Goal: Find specific fact: Find specific page/section

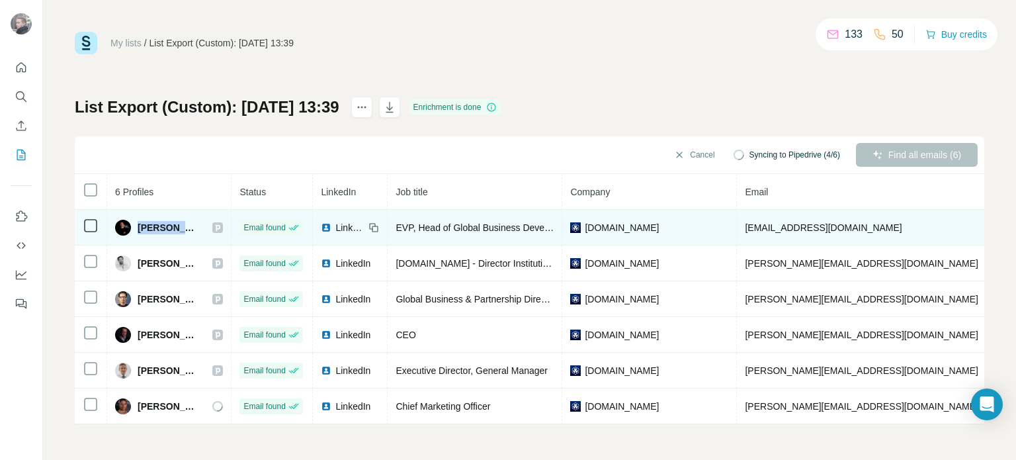
drag, startPoint x: 198, startPoint y: 227, endPoint x: 142, endPoint y: 224, distance: 56.3
click at [138, 227] on div "[PERSON_NAME]" at bounding box center [169, 228] width 108 height 16
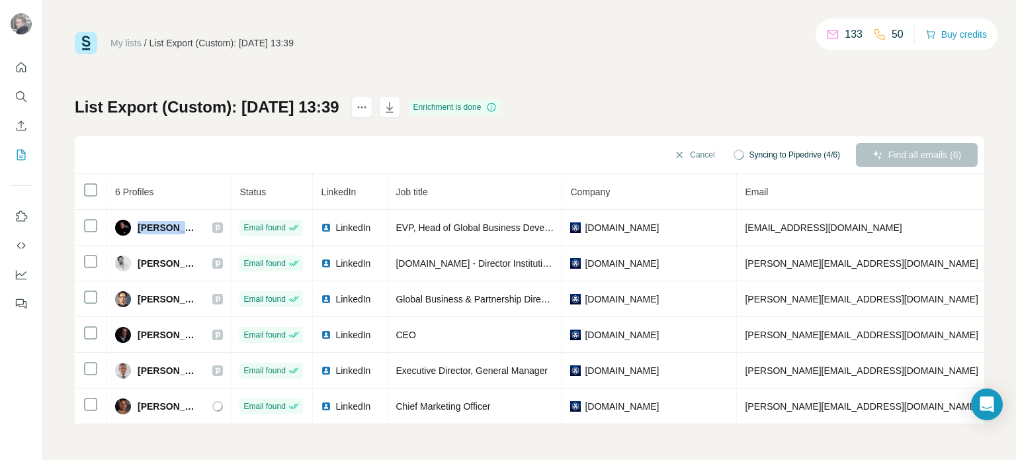
copy span "[PERSON_NAME]"
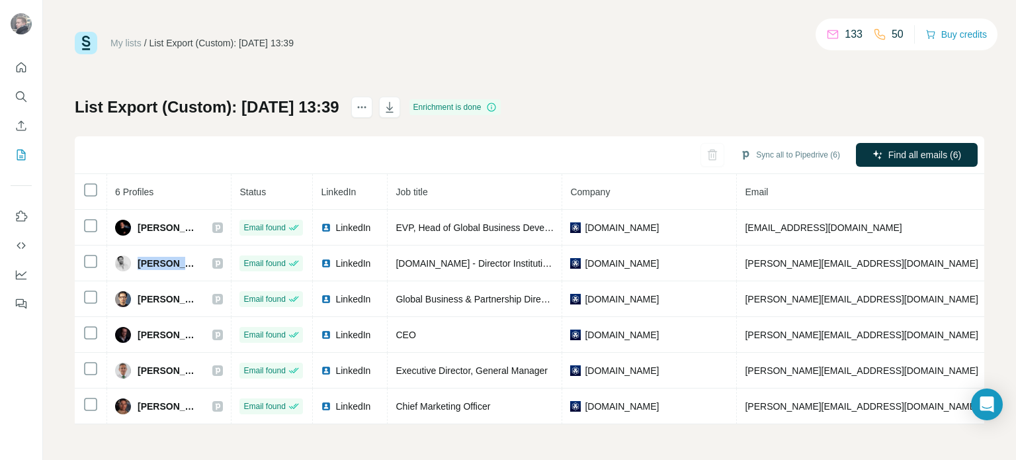
drag, startPoint x: 137, startPoint y: 259, endPoint x: 489, endPoint y: 44, distance: 412.9
click at [190, 261] on span "[PERSON_NAME]" at bounding box center [169, 263] width 62 height 13
copy span "[PERSON_NAME]"
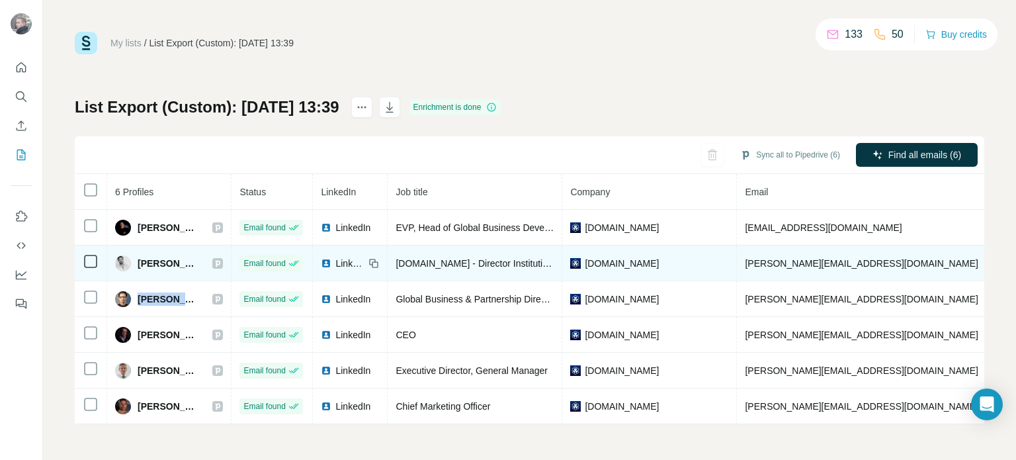
drag, startPoint x: 136, startPoint y: 298, endPoint x: 271, endPoint y: 245, distance: 144.7
click at [188, 299] on div "[PERSON_NAME]" at bounding box center [169, 299] width 108 height 16
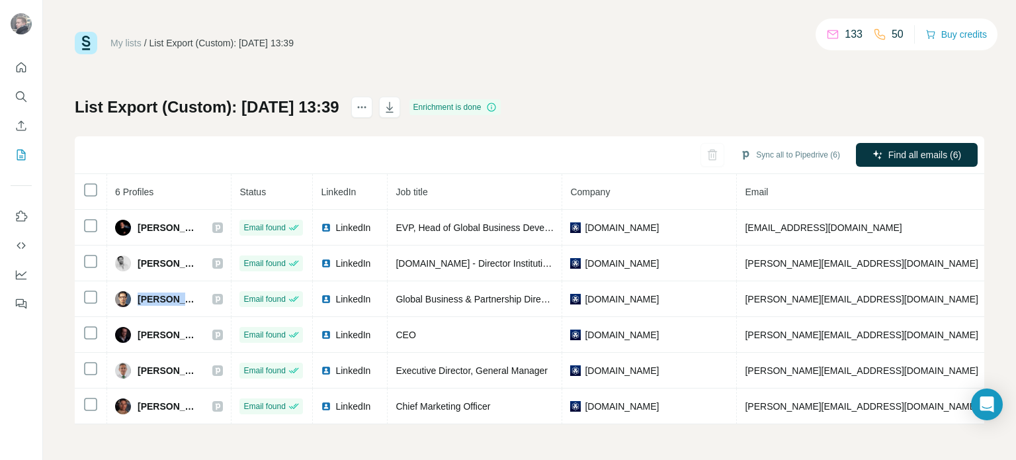
copy span "[PERSON_NAME]"
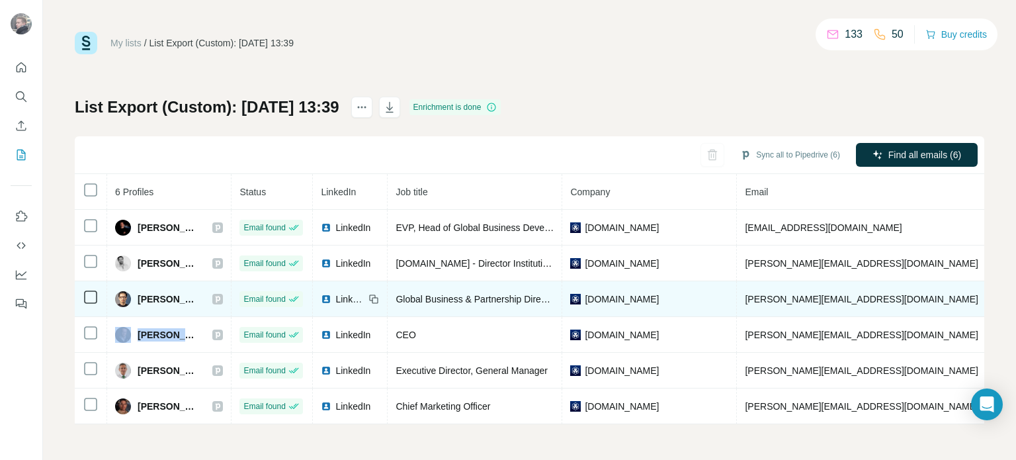
drag, startPoint x: 132, startPoint y: 330, endPoint x: 248, endPoint y: 281, distance: 125.7
click at [194, 333] on div "[PERSON_NAME]" at bounding box center [157, 335] width 84 height 16
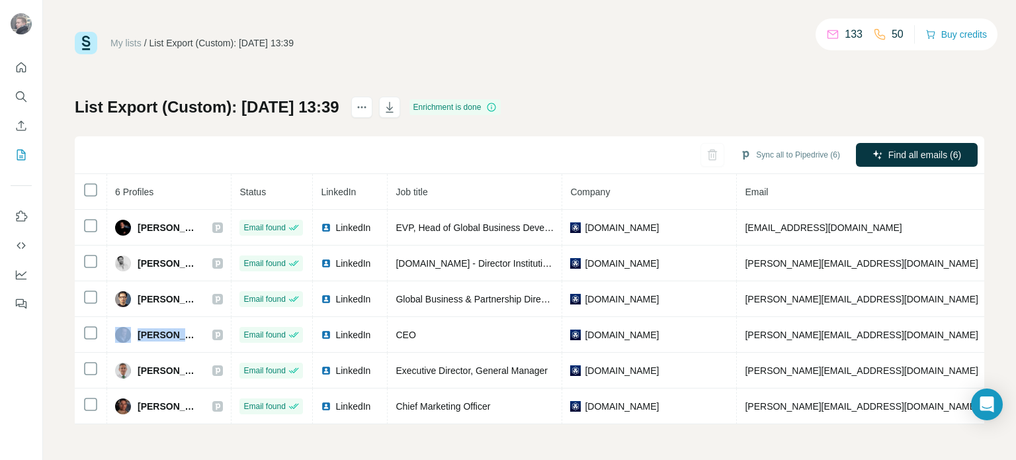
copy div "[PERSON_NAME]"
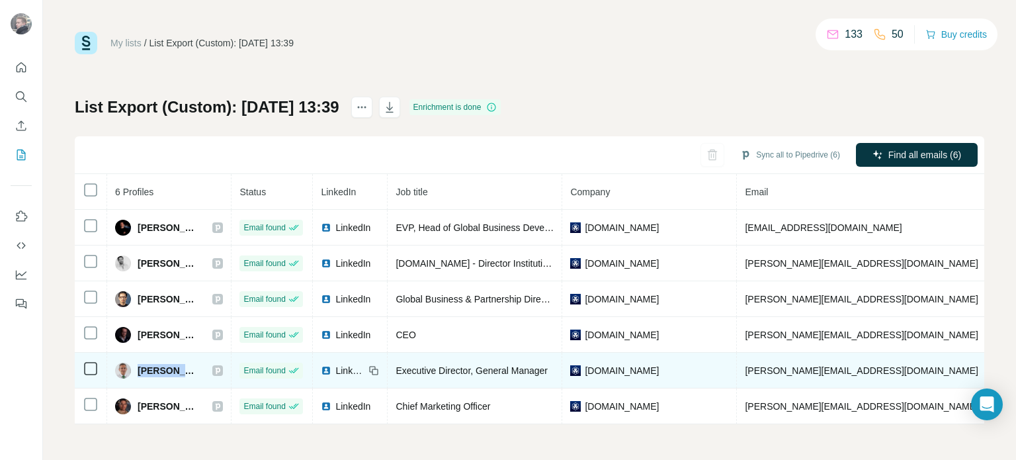
drag, startPoint x: 138, startPoint y: 366, endPoint x: 192, endPoint y: 363, distance: 54.3
click at [189, 367] on span "[PERSON_NAME]" at bounding box center [169, 370] width 62 height 13
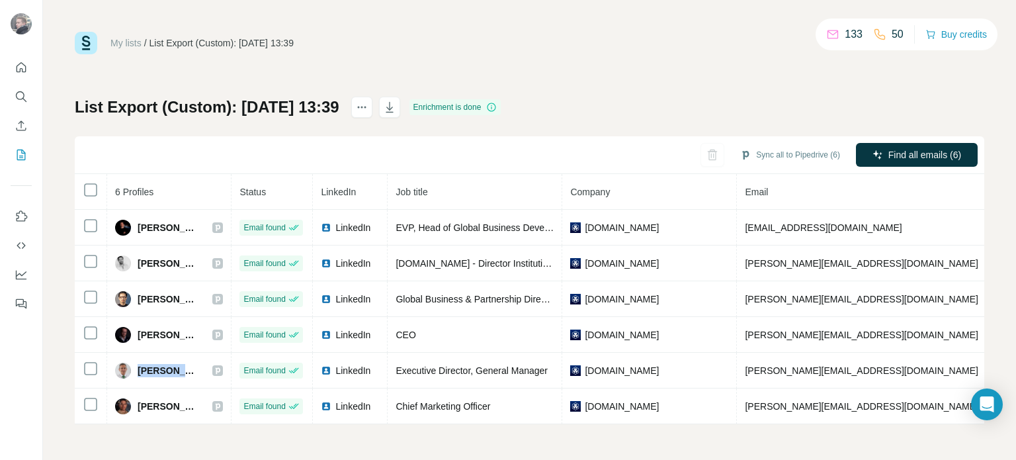
copy span "[PERSON_NAME]"
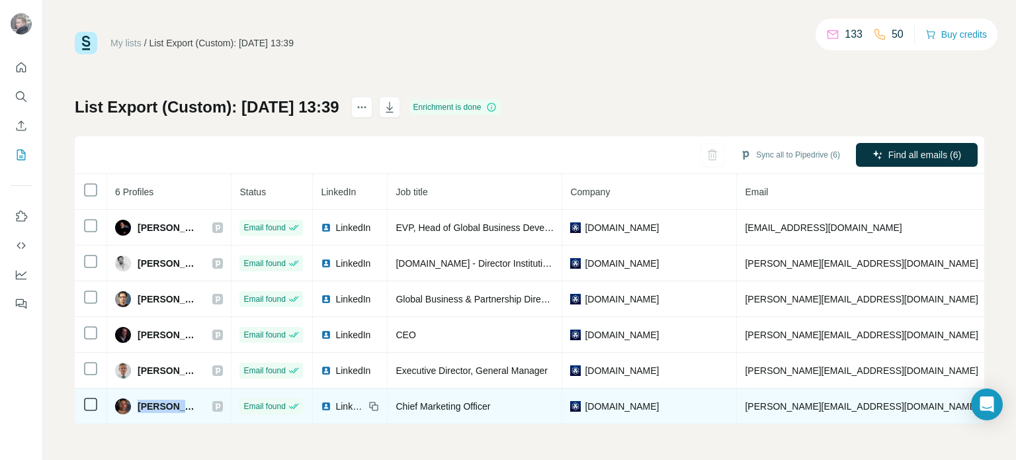
drag, startPoint x: 138, startPoint y: 402, endPoint x: 191, endPoint y: 400, distance: 53.6
click at [190, 403] on span "[PERSON_NAME]" at bounding box center [169, 406] width 62 height 13
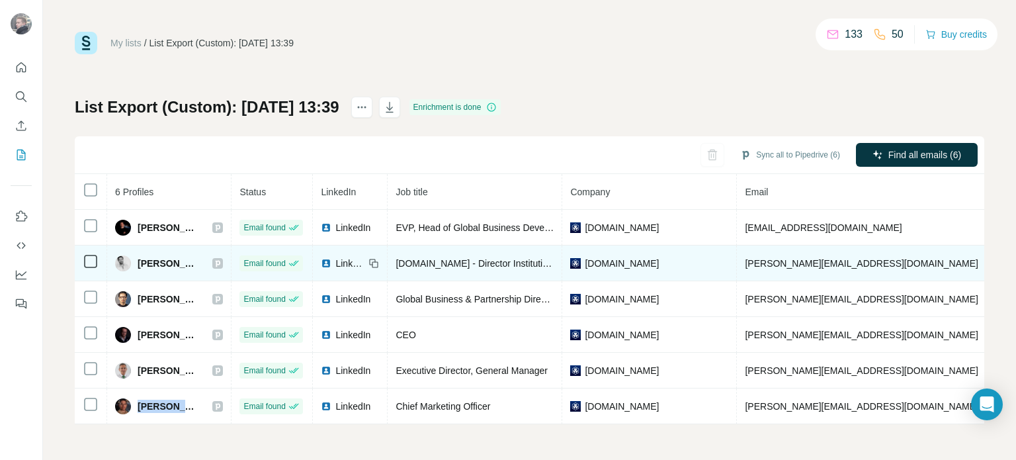
copy span "[PERSON_NAME]"
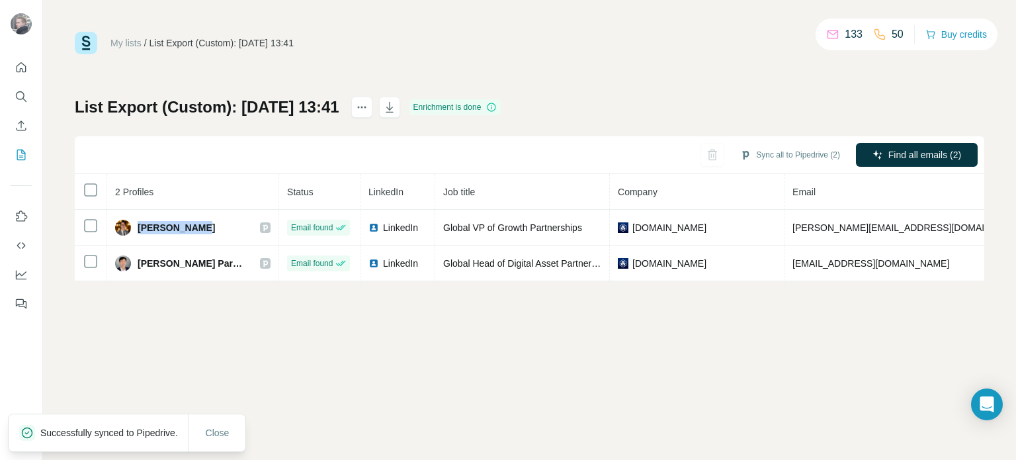
drag, startPoint x: 137, startPoint y: 230, endPoint x: 230, endPoint y: 204, distance: 96.0
click at [193, 230] on div "[PERSON_NAME]" at bounding box center [192, 228] width 155 height 16
copy span "[PERSON_NAME]"
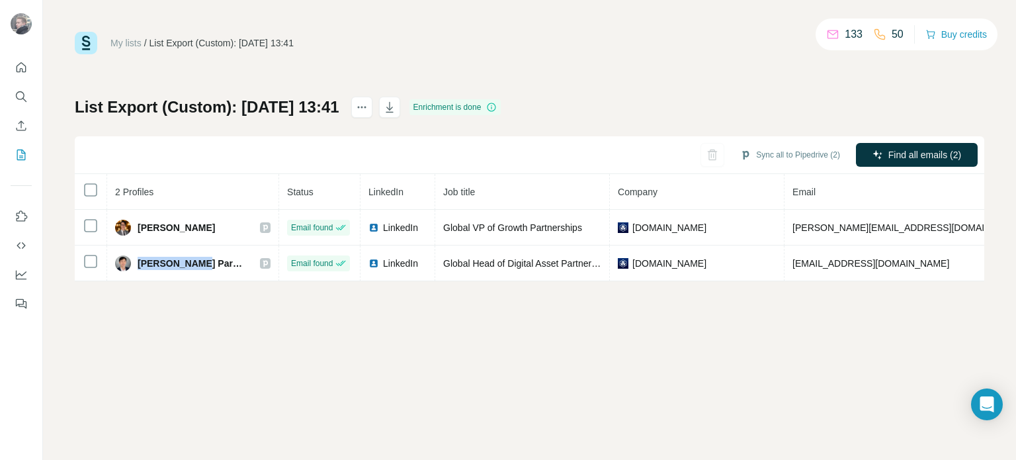
drag, startPoint x: 139, startPoint y: 261, endPoint x: 544, endPoint y: 7, distance: 477.9
click at [196, 257] on span "[PERSON_NAME] Park, Esq." at bounding box center [192, 263] width 109 height 13
copy span "[PERSON_NAME] Park"
